Goal: Task Accomplishment & Management: Manage account settings

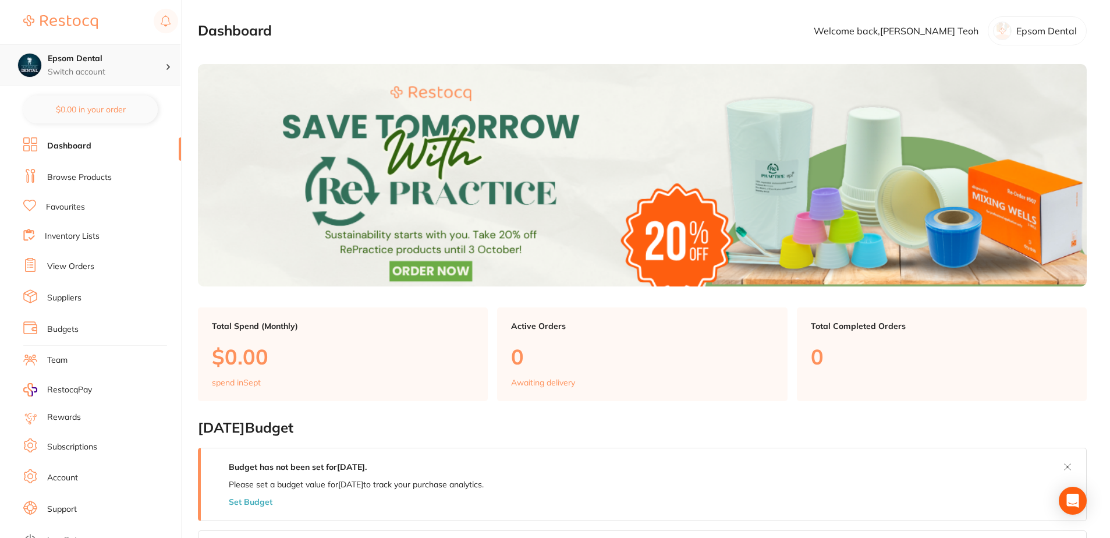
click at [79, 65] on div "Epsom Dental Switch account" at bounding box center [107, 65] width 118 height 24
click at [115, 58] on h4 "Epsom Dental" at bounding box center [107, 59] width 118 height 12
click at [111, 75] on p "Switch account" at bounding box center [107, 72] width 118 height 12
click at [1026, 35] on p "Epsom Dental" at bounding box center [1047, 31] width 61 height 10
click at [971, 28] on p "Welcome back, Ken Teoh" at bounding box center [896, 31] width 165 height 10
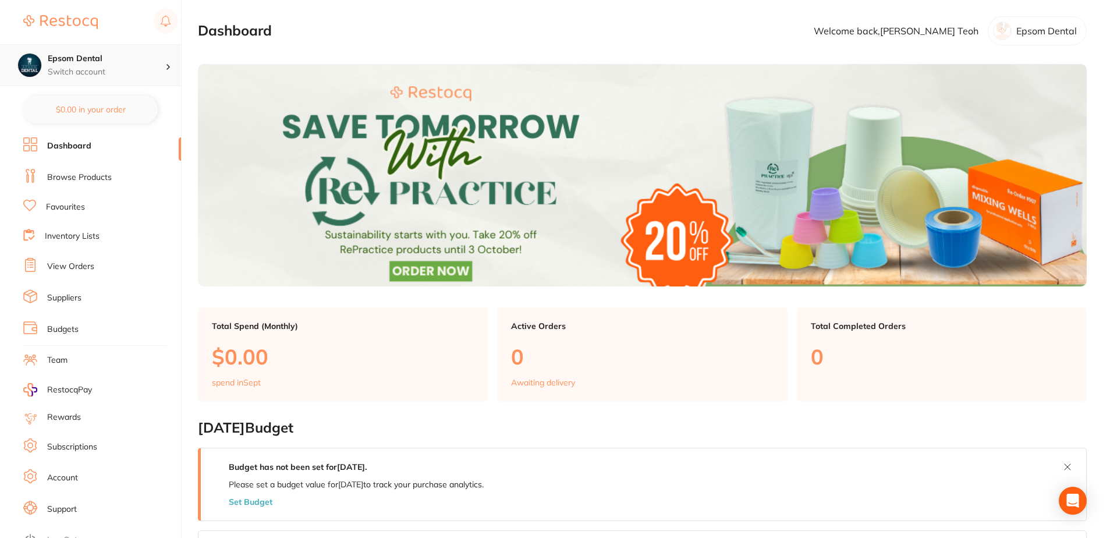
click at [141, 62] on h4 "Epsom Dental" at bounding box center [107, 59] width 118 height 12
click at [1041, 27] on p "Epsom Dental" at bounding box center [1047, 31] width 61 height 10
click at [975, 30] on p "Welcome back, Ken Teoh" at bounding box center [896, 31] width 165 height 10
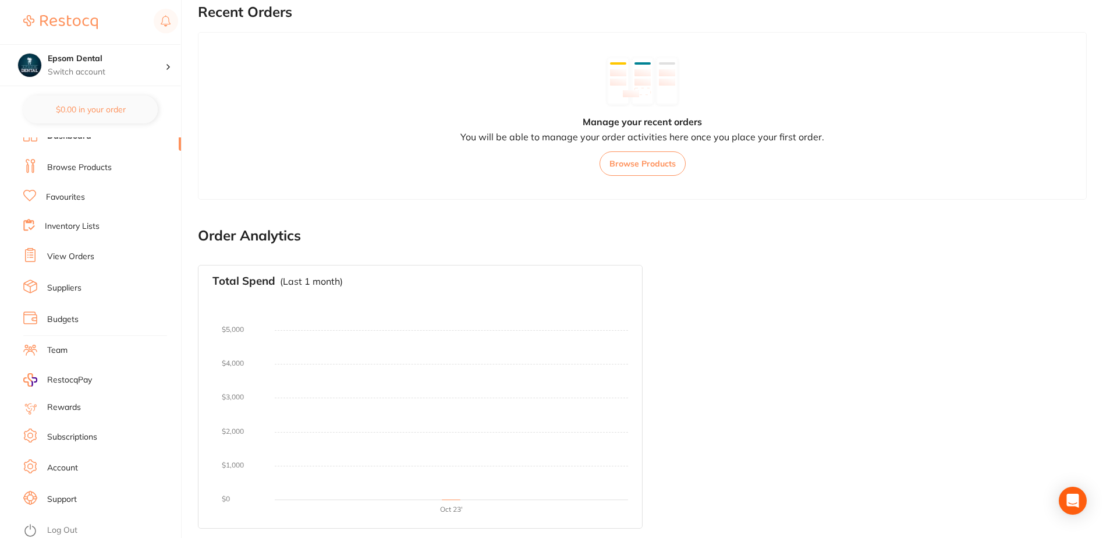
scroll to position [12, 0]
click at [33, 535] on li "Log Out" at bounding box center [100, 527] width 154 height 17
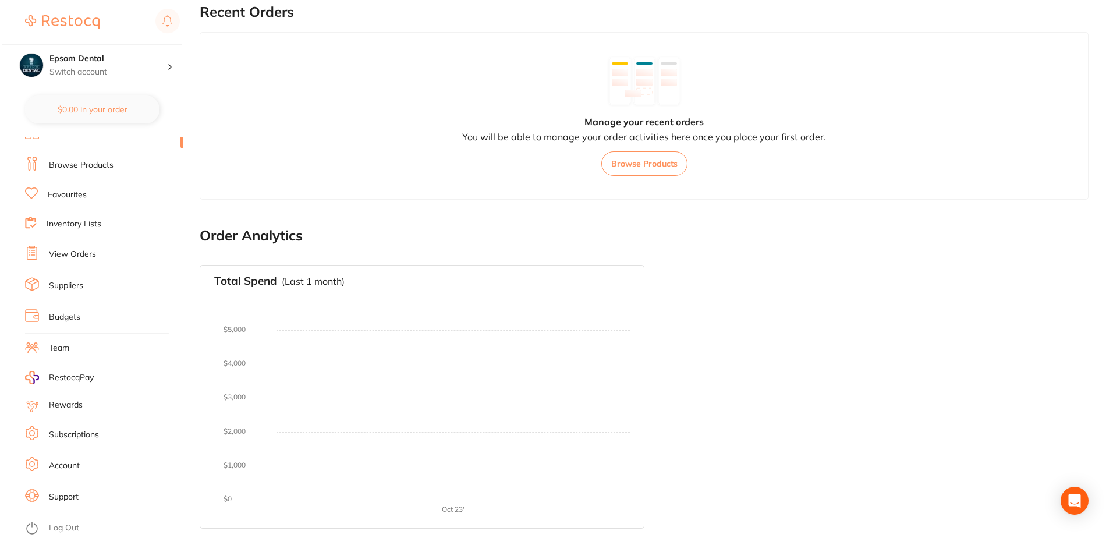
scroll to position [0, 0]
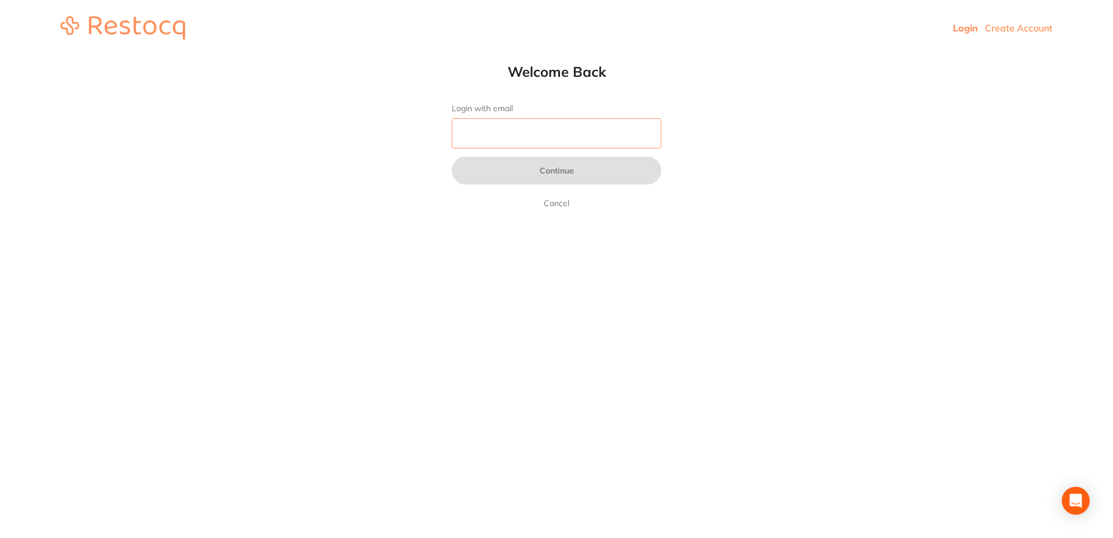
click at [578, 129] on input "Login with email" at bounding box center [557, 133] width 210 height 30
type input "[EMAIL_ADDRESS][DOMAIN_NAME]"
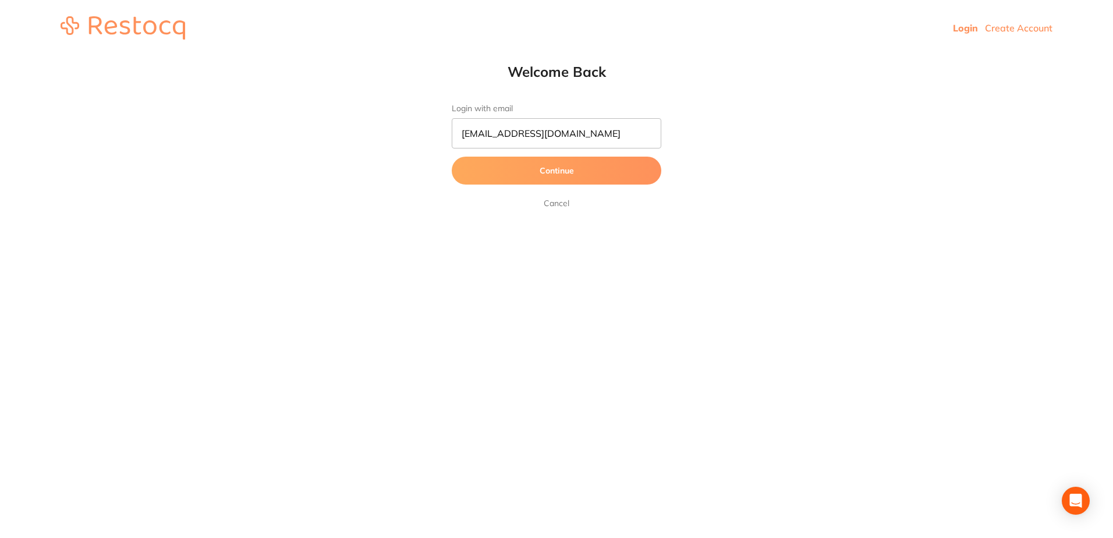
click at [540, 174] on button "Continue" at bounding box center [557, 171] width 210 height 28
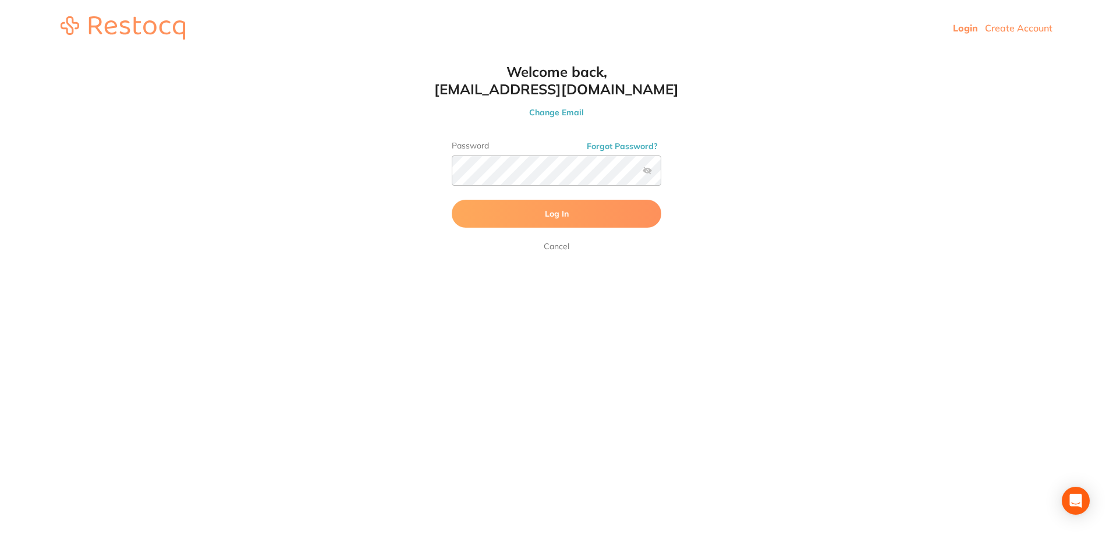
click at [549, 214] on span "Log In" at bounding box center [557, 213] width 24 height 10
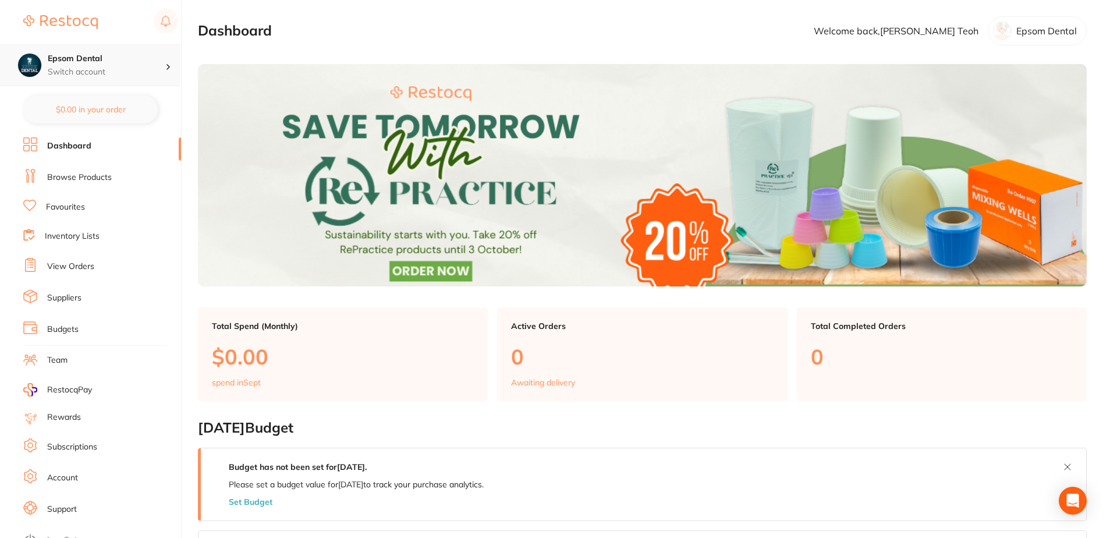
click at [76, 77] on p "Switch account" at bounding box center [107, 72] width 118 height 12
click at [95, 69] on p "Switch account" at bounding box center [107, 72] width 118 height 12
